Goal: Communication & Community: Participate in discussion

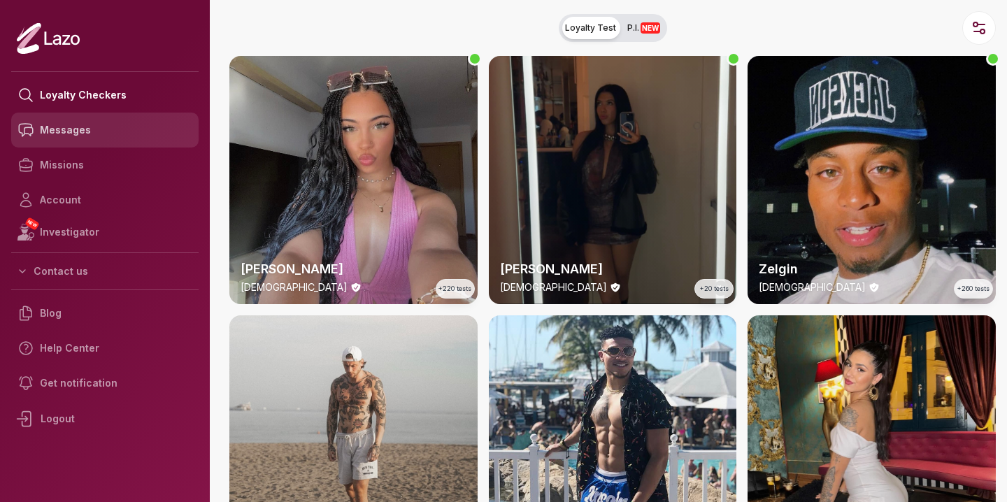
click at [117, 128] on link "Messages" at bounding box center [104, 130] width 187 height 35
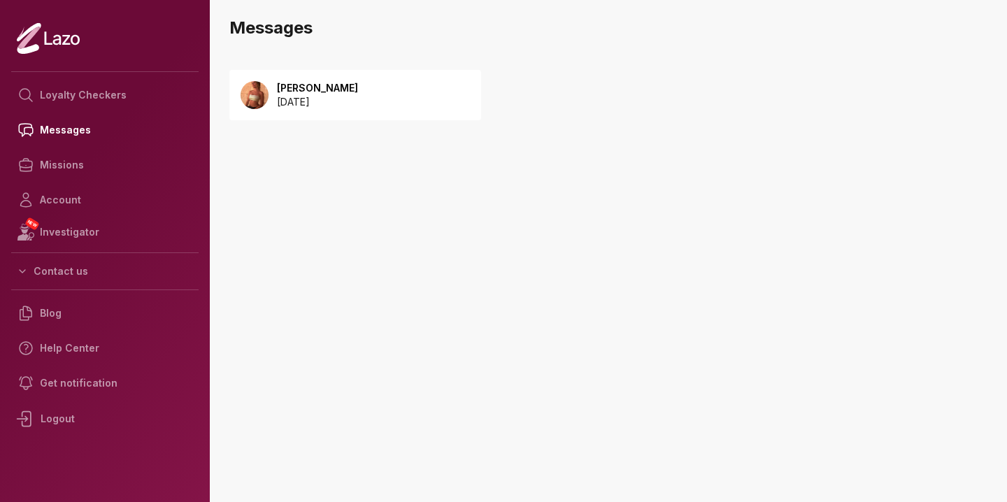
click at [326, 105] on p "[DATE]" at bounding box center [317, 102] width 81 height 14
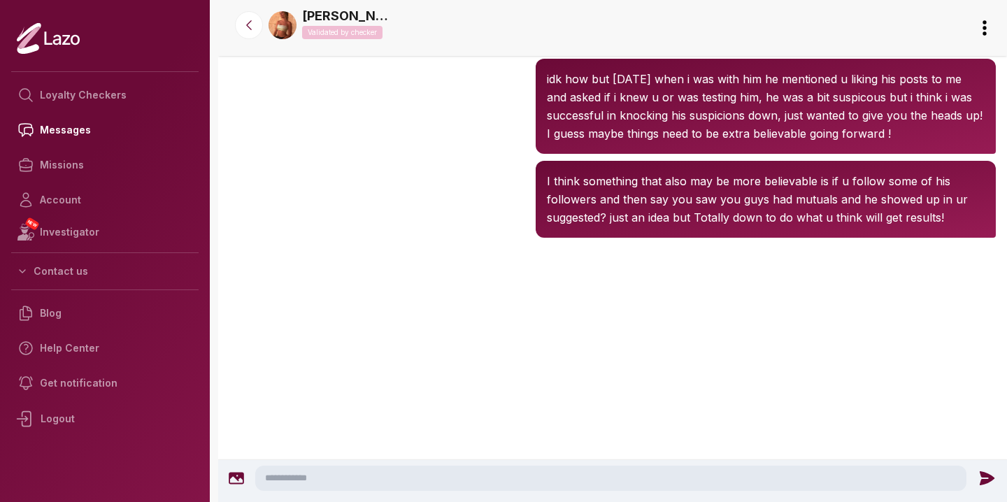
scroll to position [2417, 0]
click at [349, 33] on p "Validated by checker" at bounding box center [342, 32] width 80 height 13
drag, startPoint x: 349, startPoint y: 33, endPoint x: 413, endPoint y: 31, distance: 64.3
click at [415, 31] on div "Sharon Validated by checker" at bounding box center [633, 25] width 663 height 38
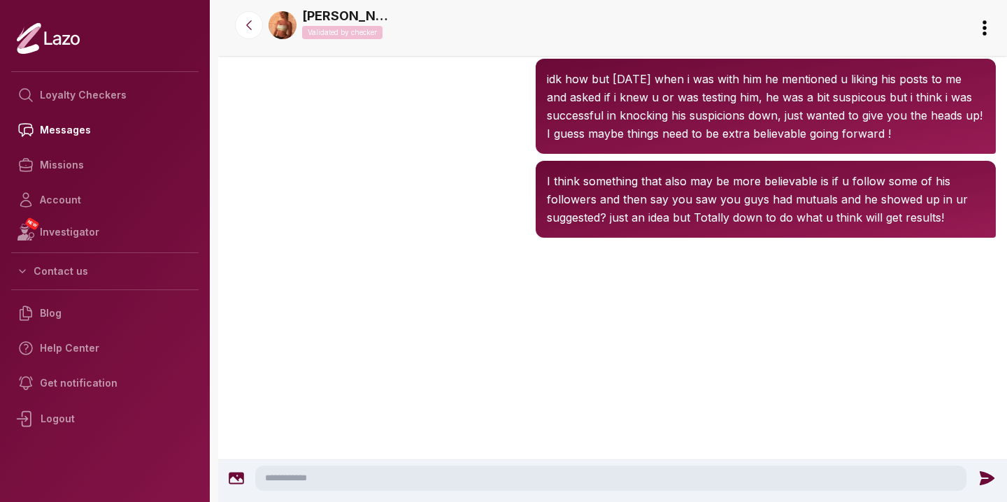
scroll to position [2668, 0]
click at [245, 24] on icon at bounding box center [249, 25] width 14 height 14
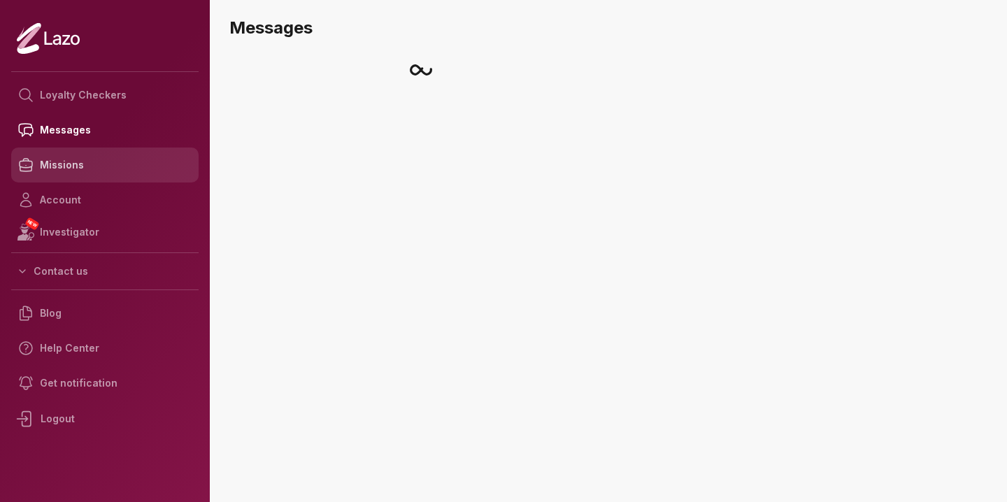
click at [103, 167] on link "Missions" at bounding box center [104, 164] width 187 height 35
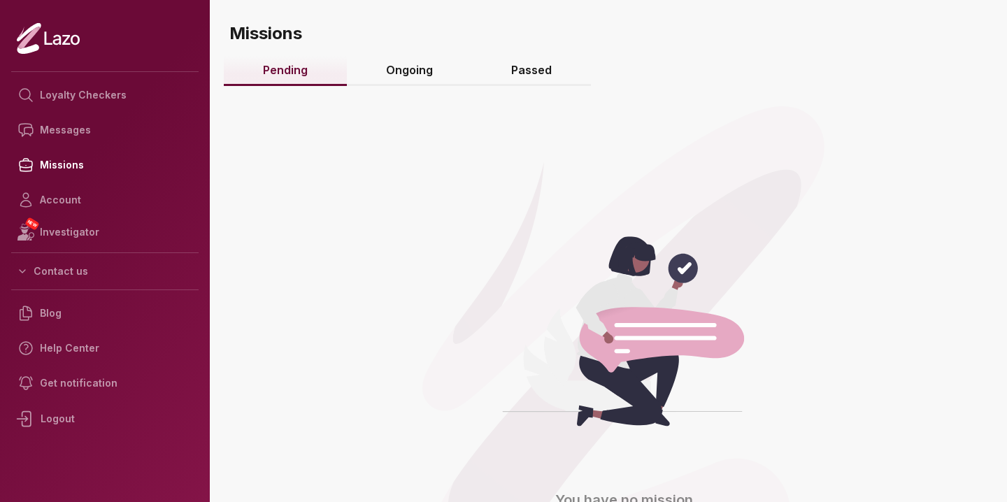
click at [424, 79] on link "Ongoing" at bounding box center [409, 71] width 125 height 30
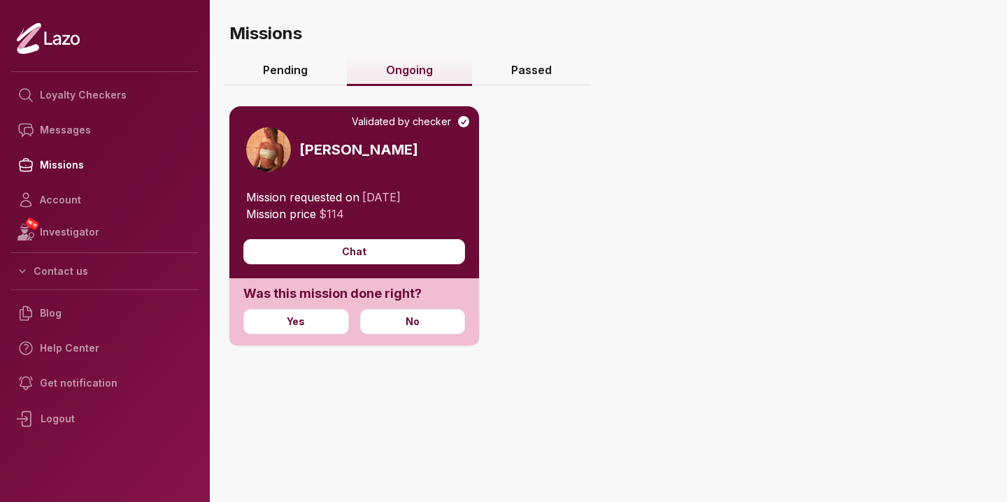
click at [528, 74] on link "Passed" at bounding box center [531, 71] width 119 height 30
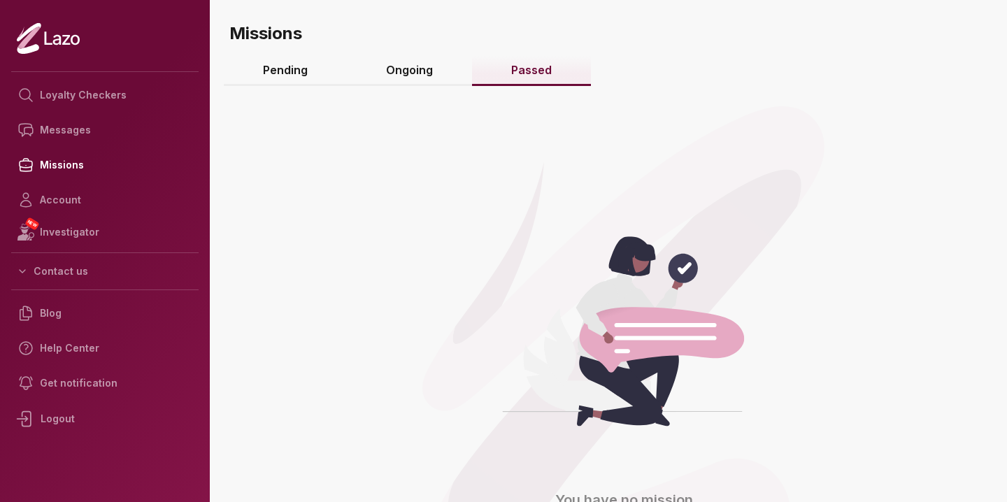
click at [430, 66] on link "Ongoing" at bounding box center [409, 71] width 125 height 30
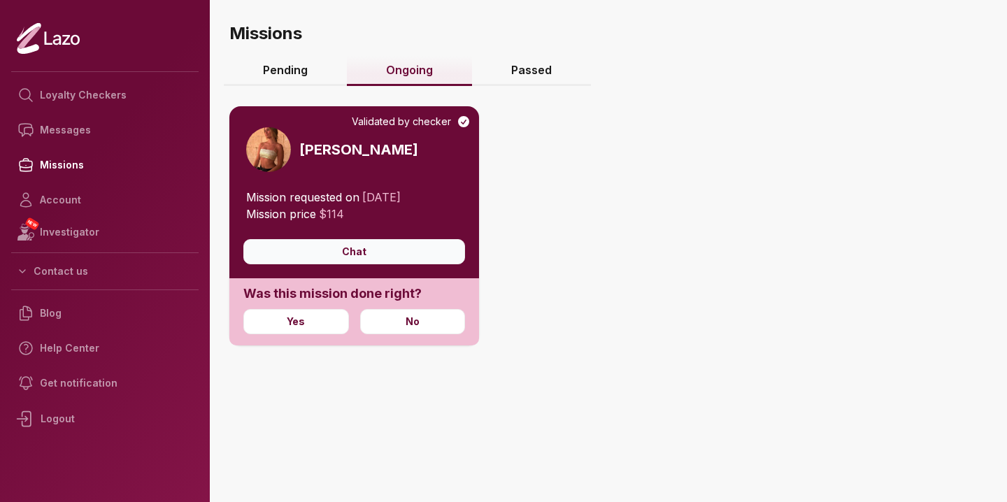
click at [366, 254] on button "Chat" at bounding box center [354, 251] width 222 height 25
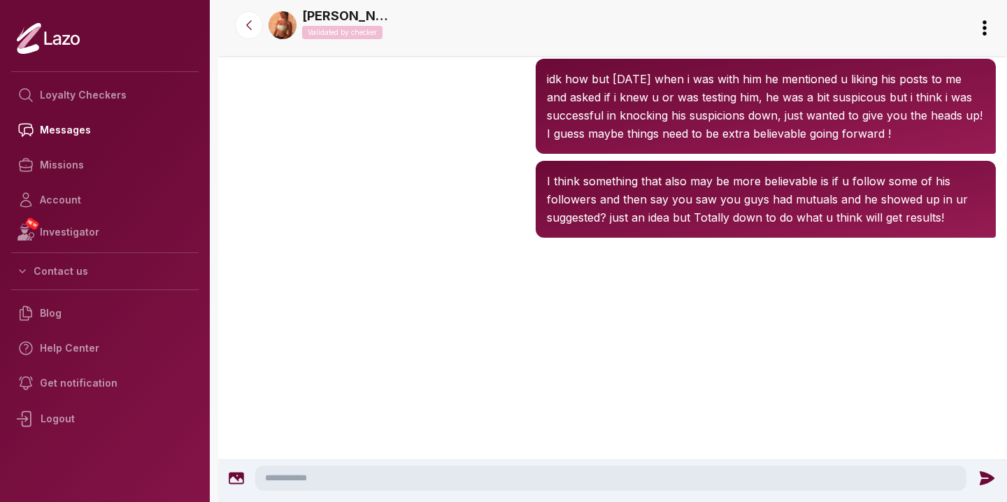
scroll to position [2519, 0]
click at [378, 480] on textarea at bounding box center [610, 478] width 711 height 25
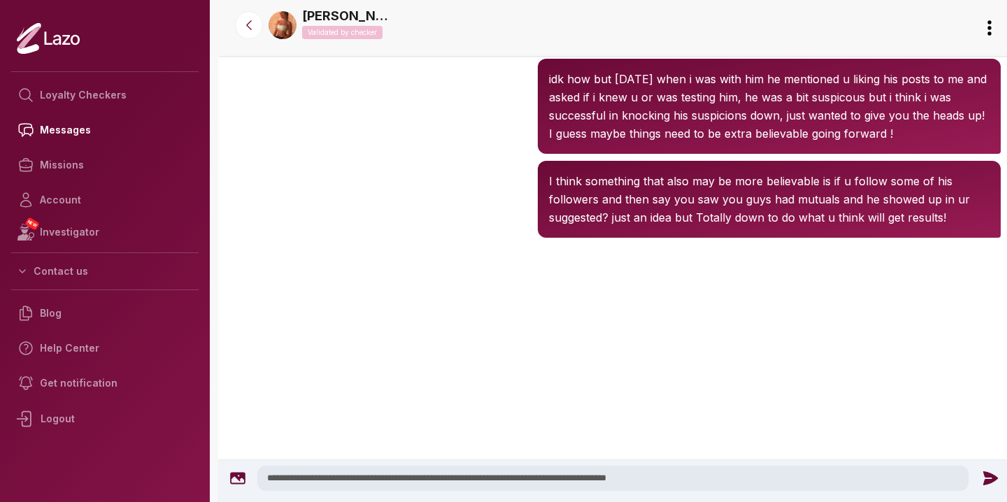
type textarea "**********"
click at [984, 479] on icon at bounding box center [990, 478] width 18 height 18
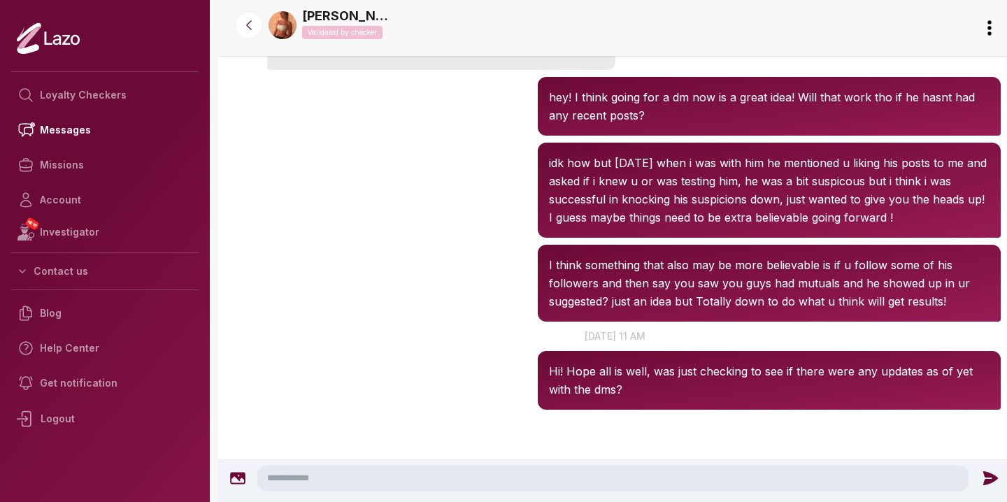
scroll to position [2316, 0]
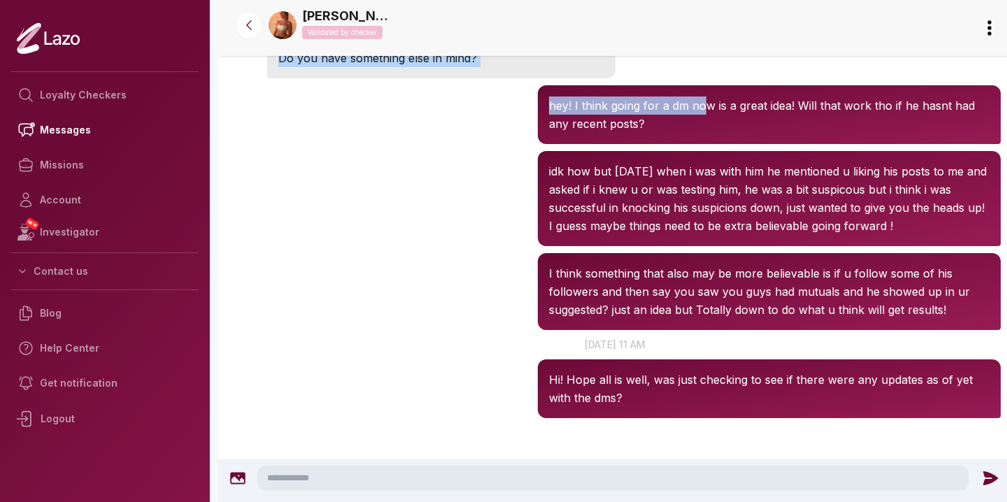
drag, startPoint x: 704, startPoint y: 364, endPoint x: 709, endPoint y: 57, distance: 307.6
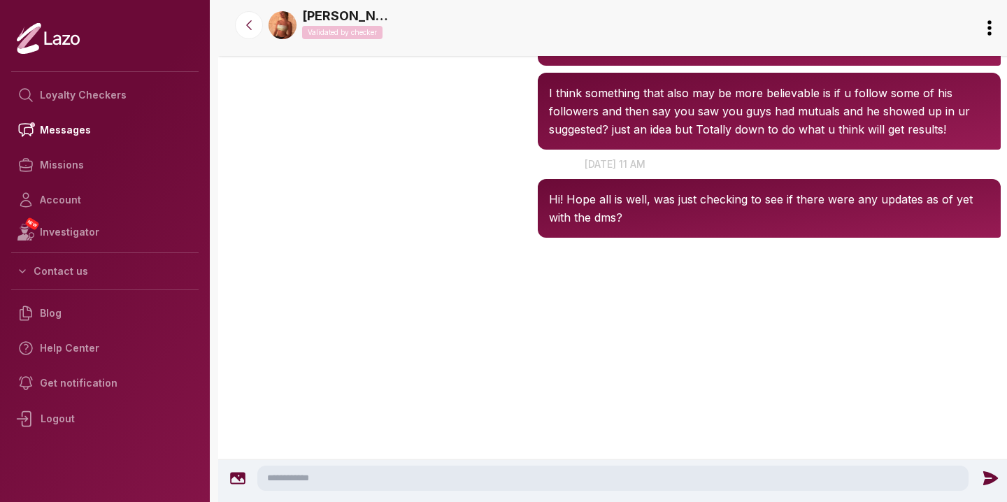
scroll to position [2756, 0]
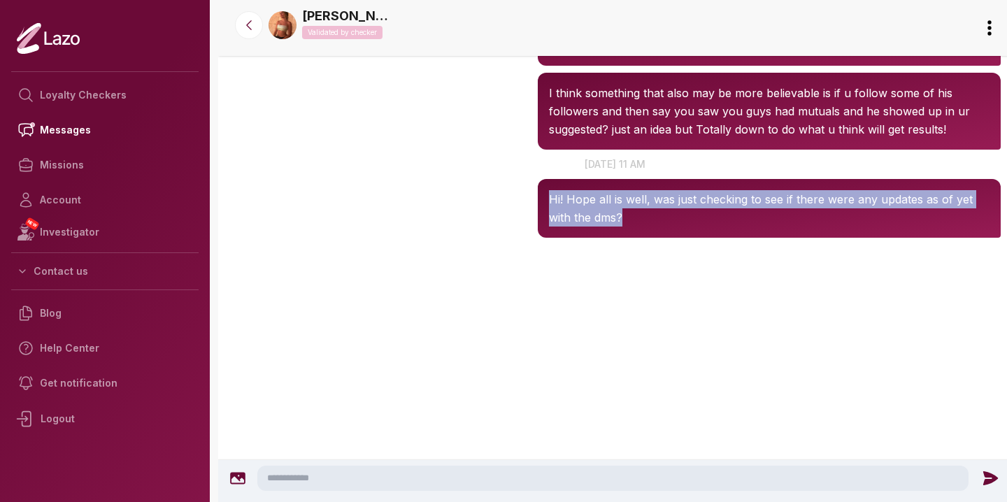
drag, startPoint x: 689, startPoint y: 241, endPoint x: 702, endPoint y: 153, distance: 89.0
click at [670, 222] on p "Hi! Hope all is well, was just checking to see if there were any updates as of …" at bounding box center [769, 208] width 440 height 36
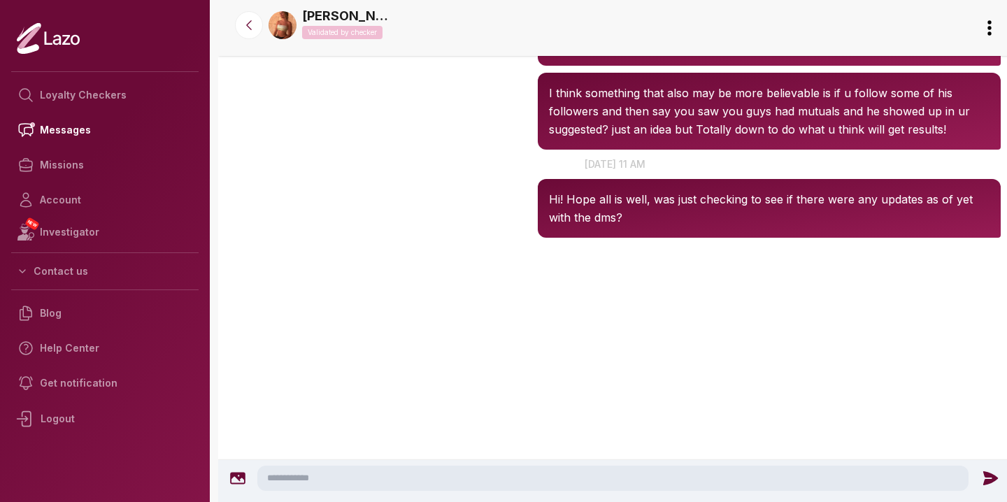
scroll to position [2476, 0]
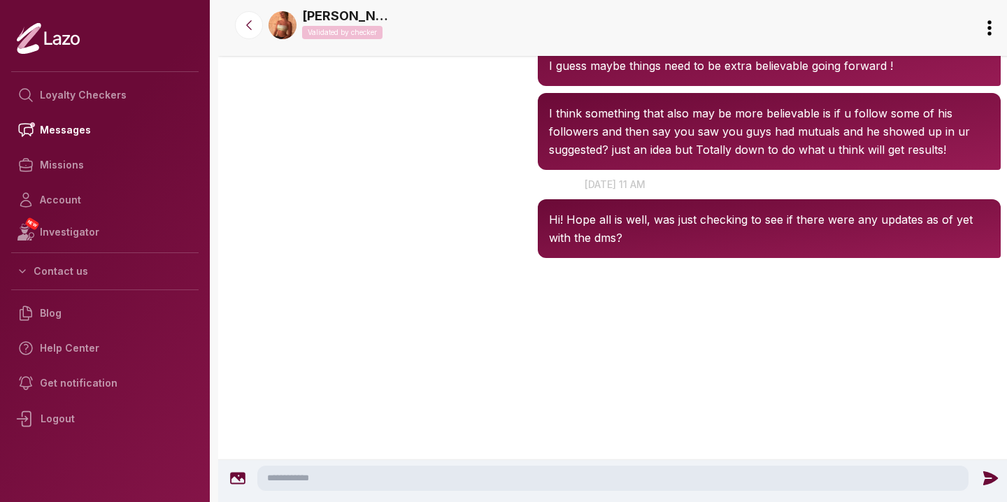
drag, startPoint x: 670, startPoint y: 222, endPoint x: 689, endPoint y: 138, distance: 85.8
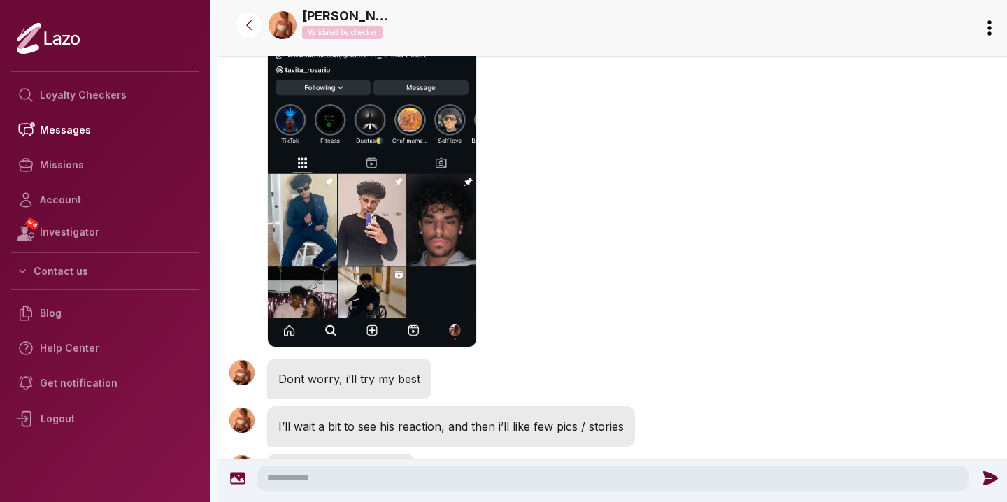
scroll to position [1838, 0]
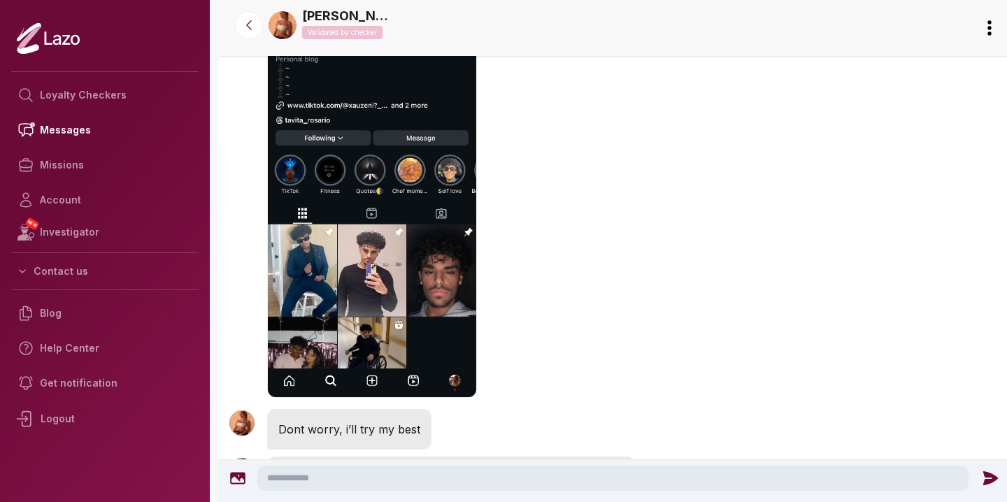
drag, startPoint x: 570, startPoint y: 330, endPoint x: 522, endPoint y: 65, distance: 269.2
click at [523, 65] on div "[PERSON_NAME] 5:55 PM [DATE] at 5 pm Hey girl!! I just followed him!" at bounding box center [614, 159] width 793 height 492
click at [644, 155] on div "[PERSON_NAME] 5:55 PM [DATE] at 5 pm Hey girl!! I just followed him!" at bounding box center [614, 159] width 793 height 492
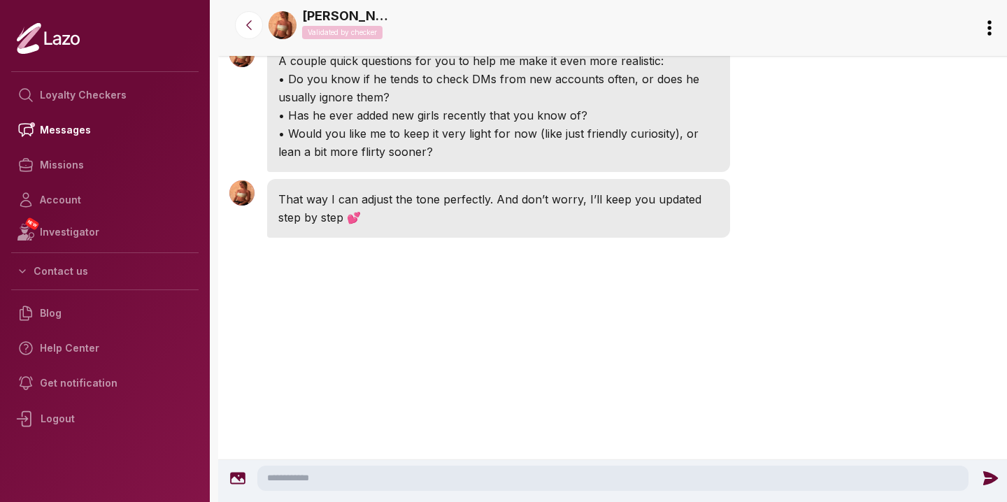
scroll to position [3615, 0]
